Goal: Navigation & Orientation: Find specific page/section

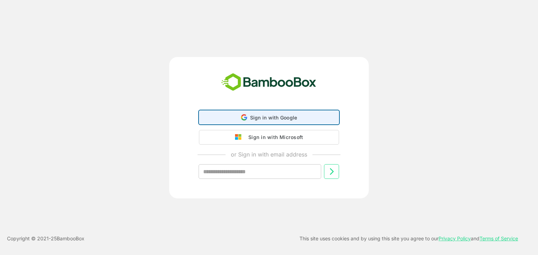
click at [255, 117] on span "Sign in with Google" at bounding box center [273, 118] width 47 height 6
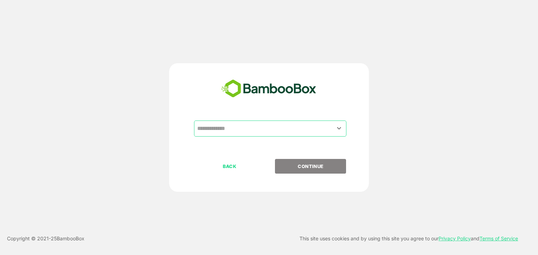
click at [252, 134] on input "text" at bounding box center [269, 128] width 149 height 13
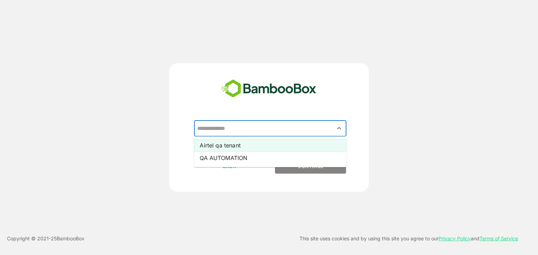
click at [241, 146] on li "Airtel qa tenant" at bounding box center [270, 145] width 152 height 13
type input "**********"
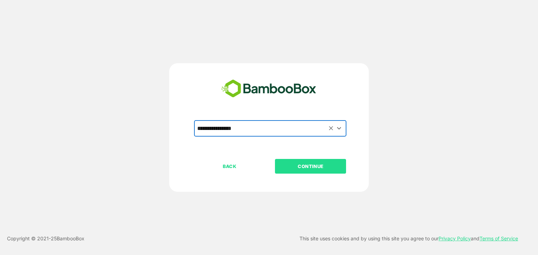
click at [301, 172] on button "CONTINUE" at bounding box center [310, 166] width 71 height 15
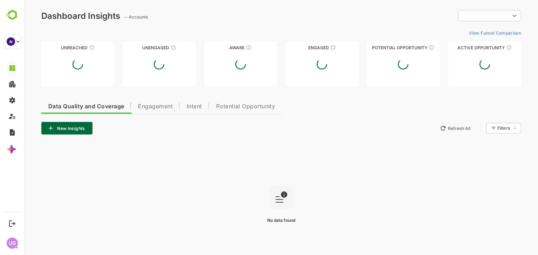
type input "**********"
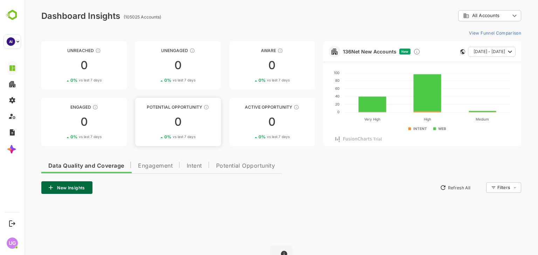
scroll to position [85, 0]
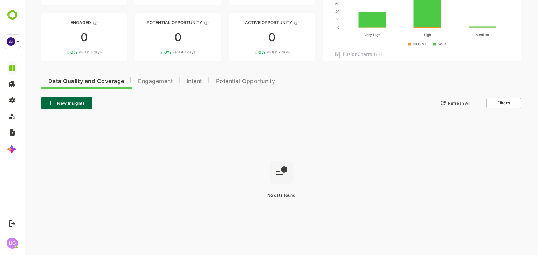
click at [153, 79] on span "Engagement" at bounding box center [155, 82] width 35 height 6
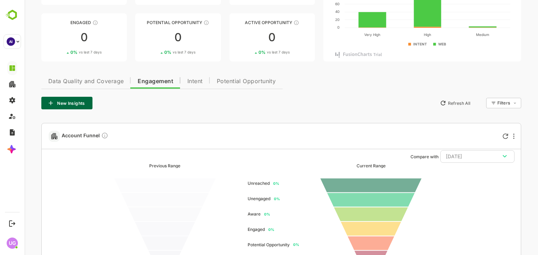
click at [94, 79] on span "Data Quality and Coverage" at bounding box center [85, 82] width 75 height 6
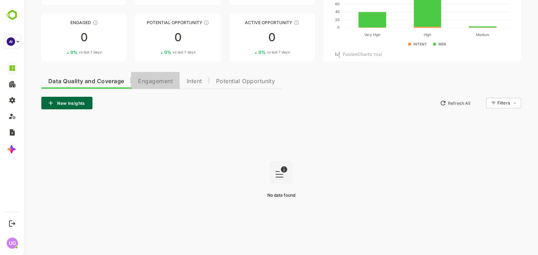
click at [141, 80] on span "Engagement" at bounding box center [155, 82] width 35 height 6
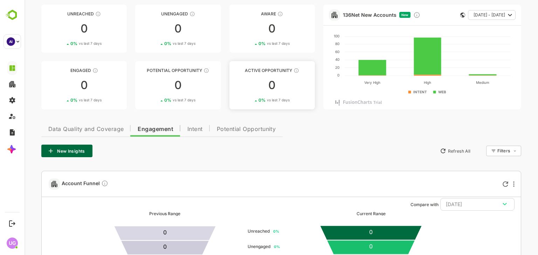
scroll to position [0, 0]
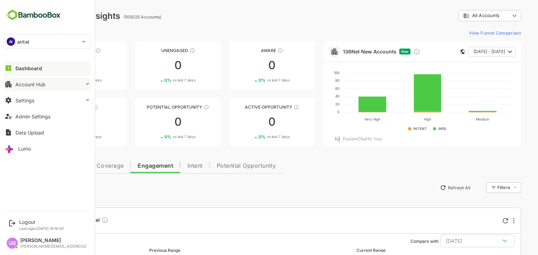
click at [34, 84] on div "Account Hub" at bounding box center [30, 85] width 30 height 6
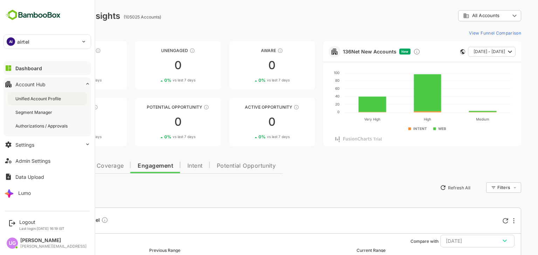
click at [59, 101] on div "Unified Account Profile" at bounding box center [47, 98] width 79 height 13
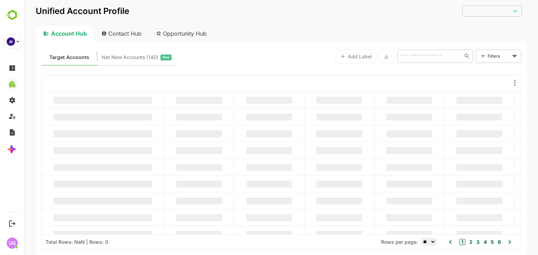
type input "**********"
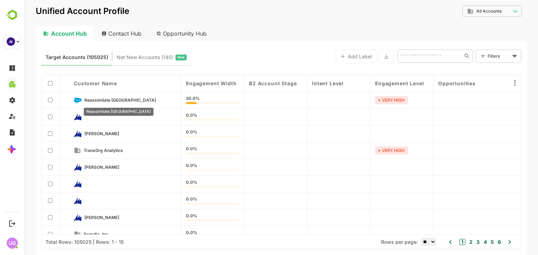
click at [93, 101] on span "Reassimilate Argentina" at bounding box center [119, 100] width 71 height 5
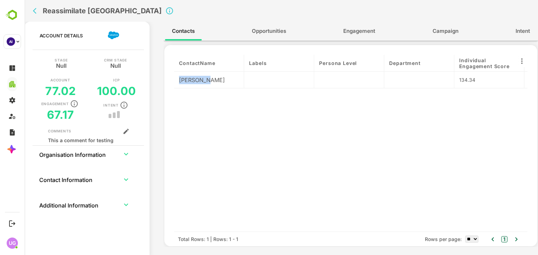
drag, startPoint x: 178, startPoint y: 81, endPoint x: 205, endPoint y: 85, distance: 26.5
click at [205, 85] on div "Sid Baner" at bounding box center [209, 80] width 70 height 17
click at [217, 84] on div "Sid Baner" at bounding box center [209, 80] width 70 height 17
click at [34, 10] on icon "back" at bounding box center [36, 10] width 7 height 7
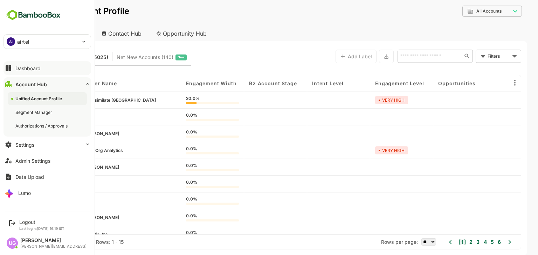
click at [26, 69] on div "Dashboard" at bounding box center [27, 68] width 25 height 6
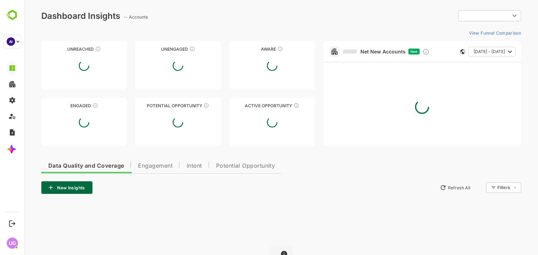
type input "**********"
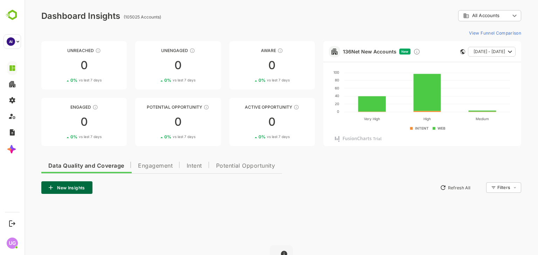
click at [154, 165] on span "Engagement" at bounding box center [155, 166] width 35 height 6
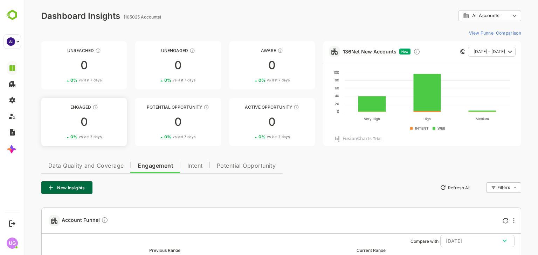
click at [88, 110] on div "Engaged" at bounding box center [83, 107] width 85 height 5
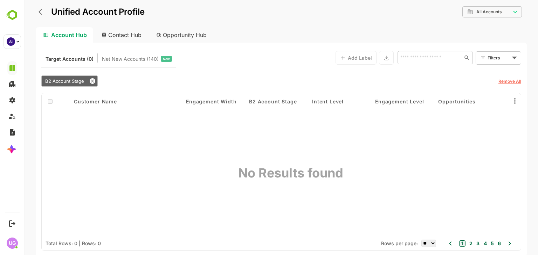
click at [42, 12] on icon "back" at bounding box center [41, 11] width 7 height 7
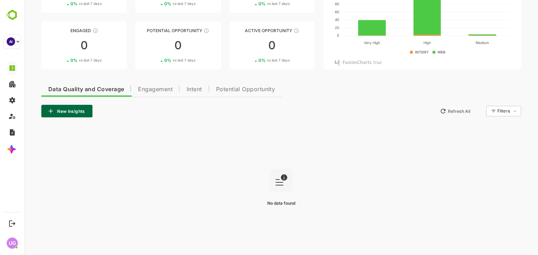
scroll to position [78, 0]
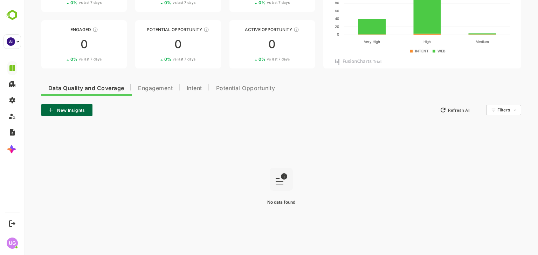
click at [156, 89] on span "Engagement" at bounding box center [155, 89] width 35 height 6
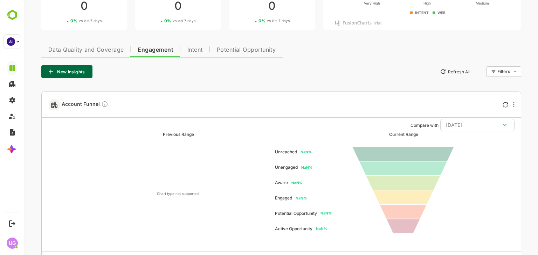
scroll to position [117, 0]
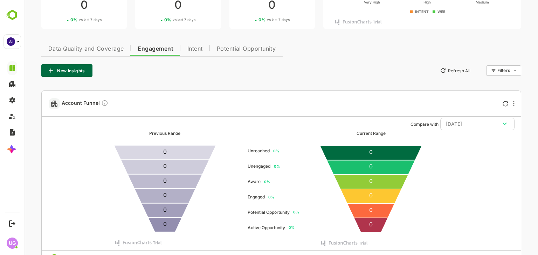
click at [260, 198] on ul "0 % Engaged" at bounding box center [260, 197] width 27 height 15
click at [364, 192] on icon at bounding box center [370, 196] width 61 height 14
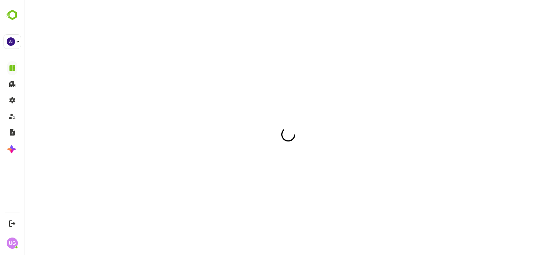
scroll to position [0, 0]
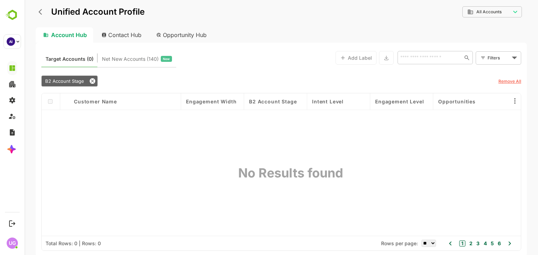
click at [39, 14] on icon "back" at bounding box center [41, 11] width 7 height 7
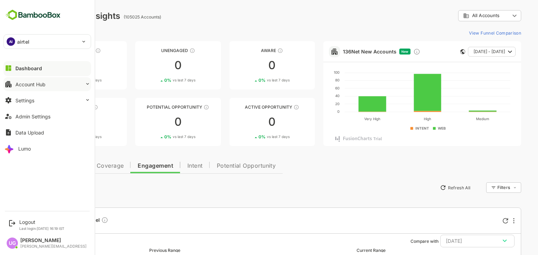
click at [50, 83] on button "Account Hub" at bounding box center [46, 84] width 87 height 14
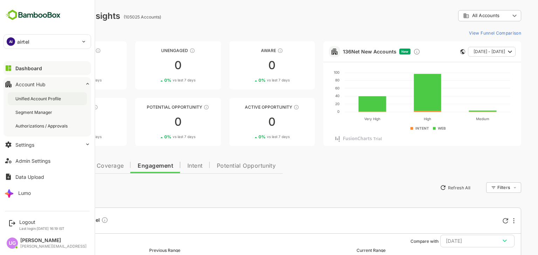
click at [46, 99] on div "Unified Account Profile" at bounding box center [38, 99] width 47 height 6
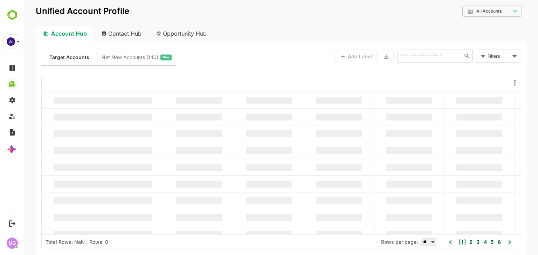
type input "**********"
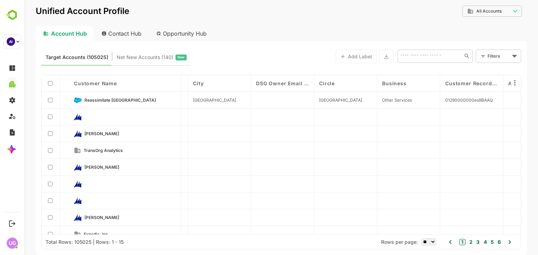
scroll to position [0, 2429]
click at [286, 82] on span "DSG Owner Email Address" at bounding box center [282, 83] width 53 height 6
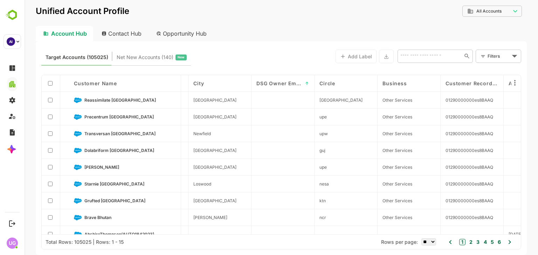
click at [297, 83] on span "DSG Owner Email Address" at bounding box center [279, 83] width 46 height 6
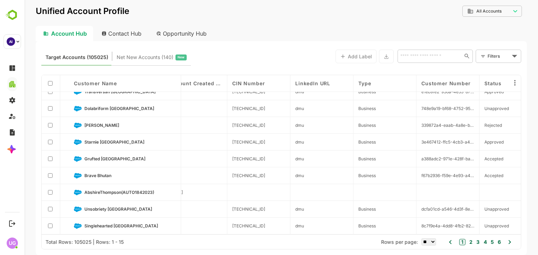
scroll to position [0, 2957]
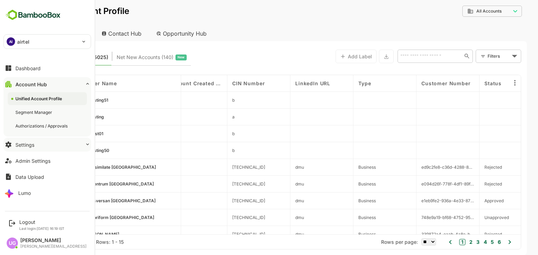
click at [40, 142] on button "Settings" at bounding box center [46, 145] width 87 height 14
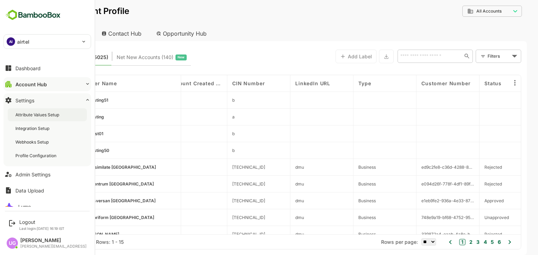
click at [42, 119] on div "Attribute Values Setup" at bounding box center [47, 114] width 79 height 13
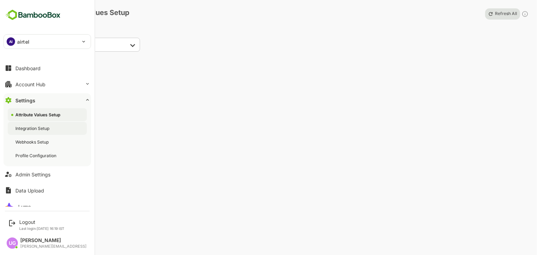
click at [37, 128] on div "Integration Setup" at bounding box center [32, 129] width 35 height 6
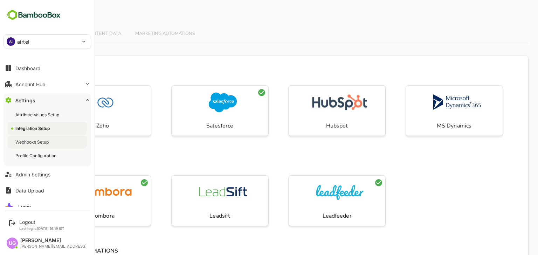
click at [34, 140] on div "Webhooks Setup" at bounding box center [32, 142] width 35 height 6
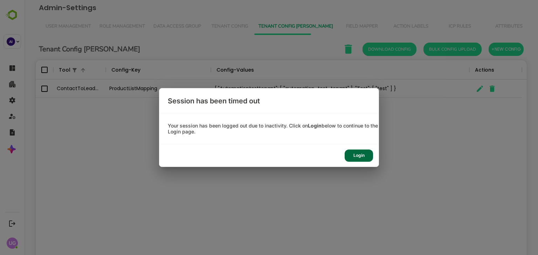
scroll to position [200, 480]
click at [361, 156] on div "Login" at bounding box center [358, 156] width 28 height 12
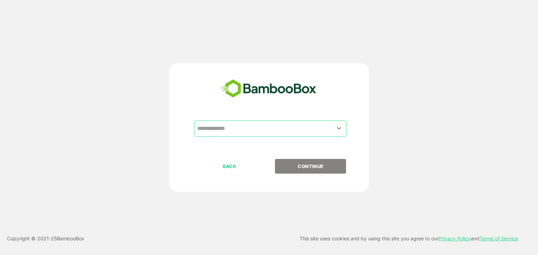
click at [258, 124] on input "text" at bounding box center [269, 128] width 149 height 13
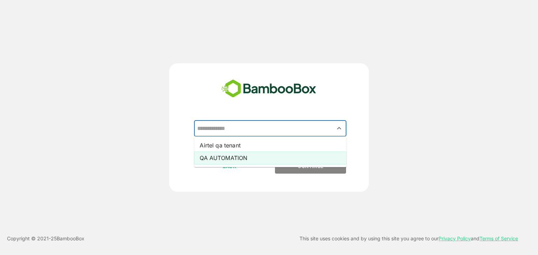
click at [241, 159] on li "QA AUTOMATION" at bounding box center [270, 158] width 152 height 13
type input "**********"
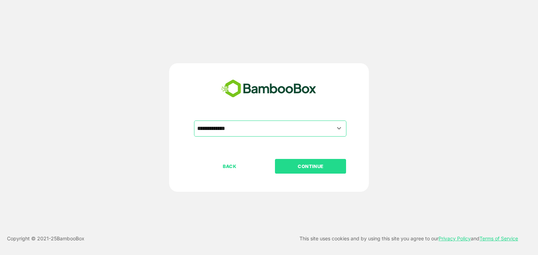
click at [296, 166] on p "CONTINUE" at bounding box center [310, 167] width 70 height 8
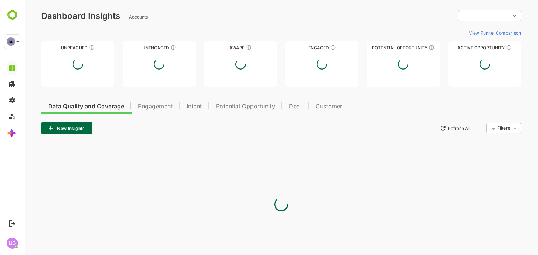
type input "**********"
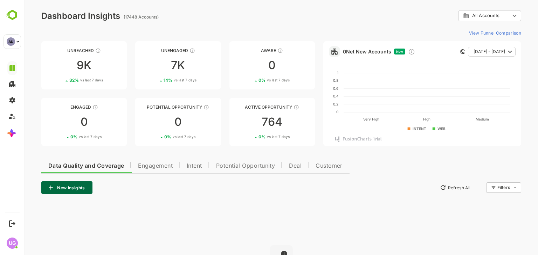
click at [379, 198] on div "Data Quality and Coverage Engagement Intent Potential Opportunity Deal Customer…" at bounding box center [280, 243] width 479 height 172
